Goal: Task Accomplishment & Management: Complete application form

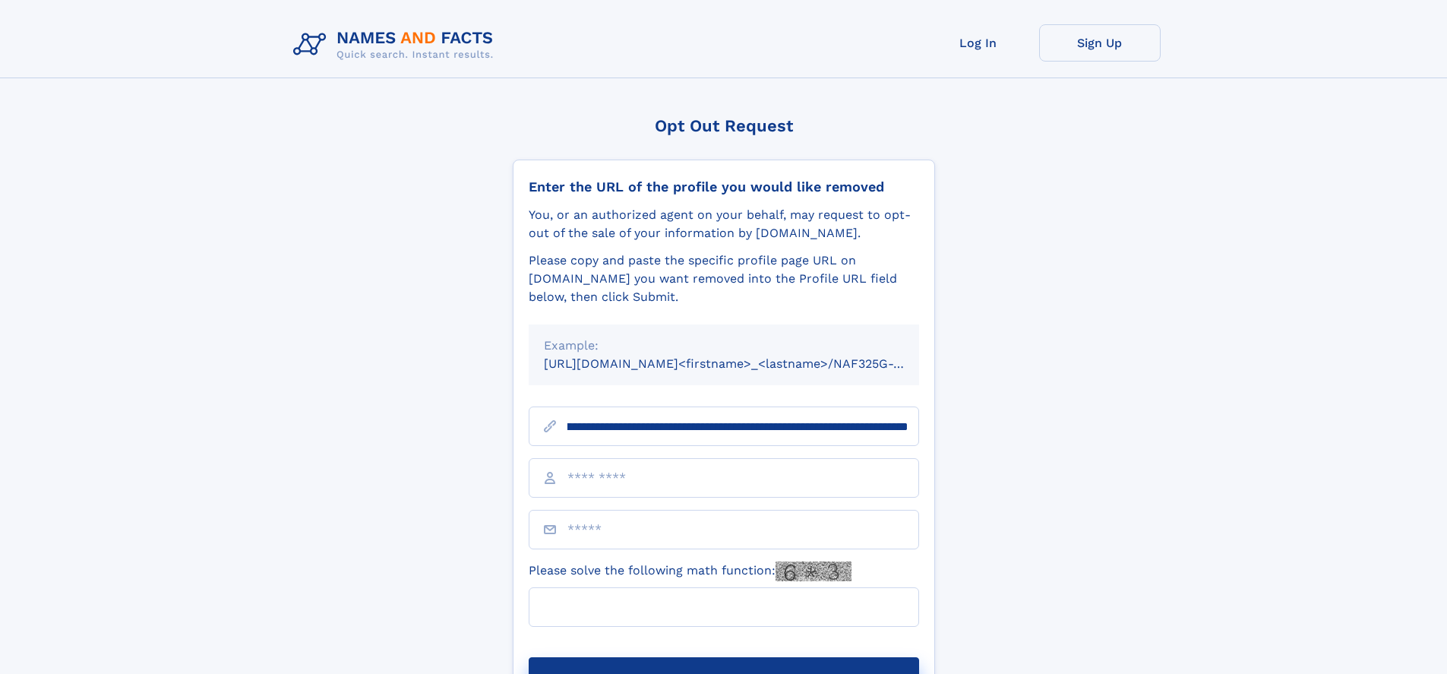
scroll to position [0, 164]
type input "**********"
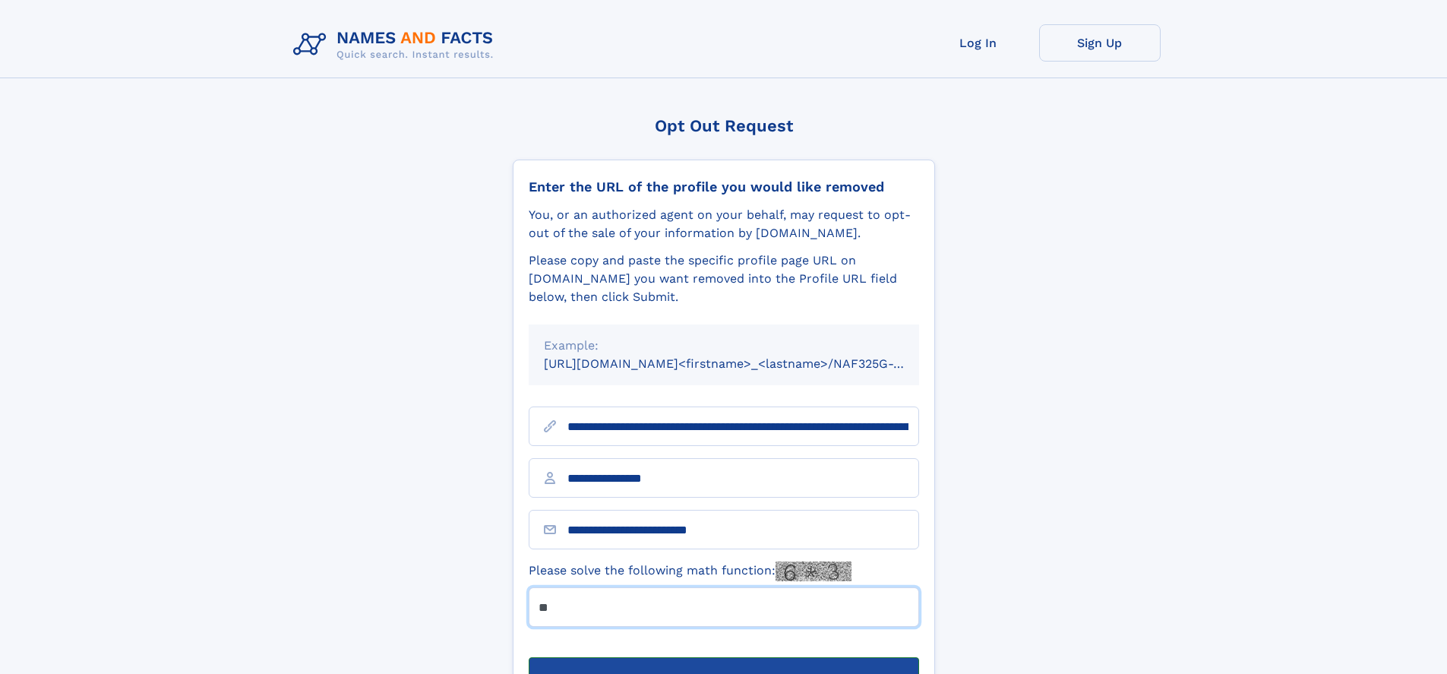
type input "**"
click at [723, 657] on button "Submit Opt Out Request" at bounding box center [724, 681] width 390 height 49
